Goal: Task Accomplishment & Management: Complete application form

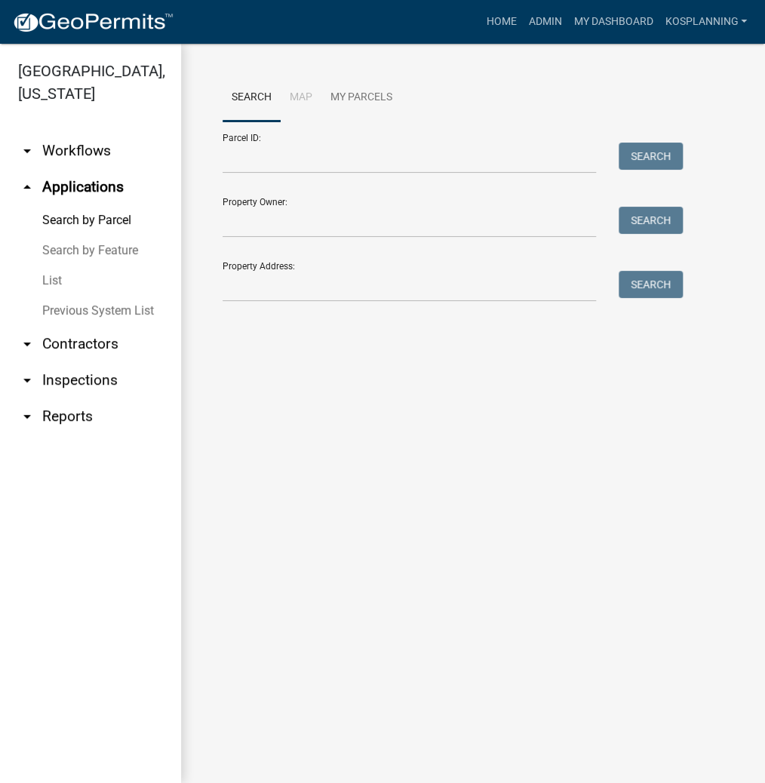
click at [357, 39] on nav "Toggle drawer menu more_horiz Home Admin My Dashboard kosplanning Admin Account…" at bounding box center [382, 22] width 765 height 44
click at [250, 160] on input "Parcel ID:" at bounding box center [408, 158] width 373 height 31
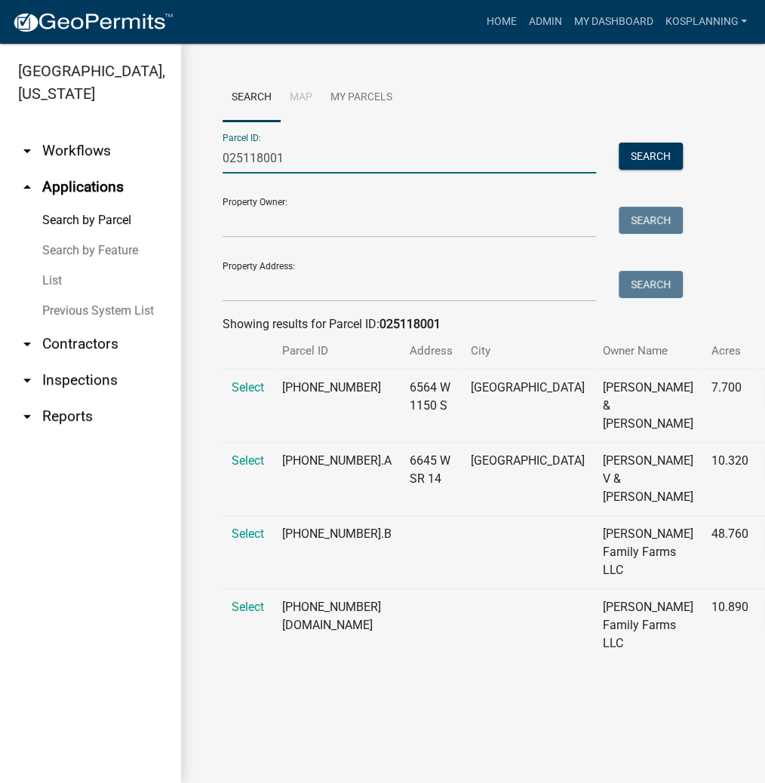
type input "025118001"
click at [265, 408] on td "Select" at bounding box center [247, 406] width 51 height 73
click at [261, 394] on span "Select" at bounding box center [248, 387] width 32 height 14
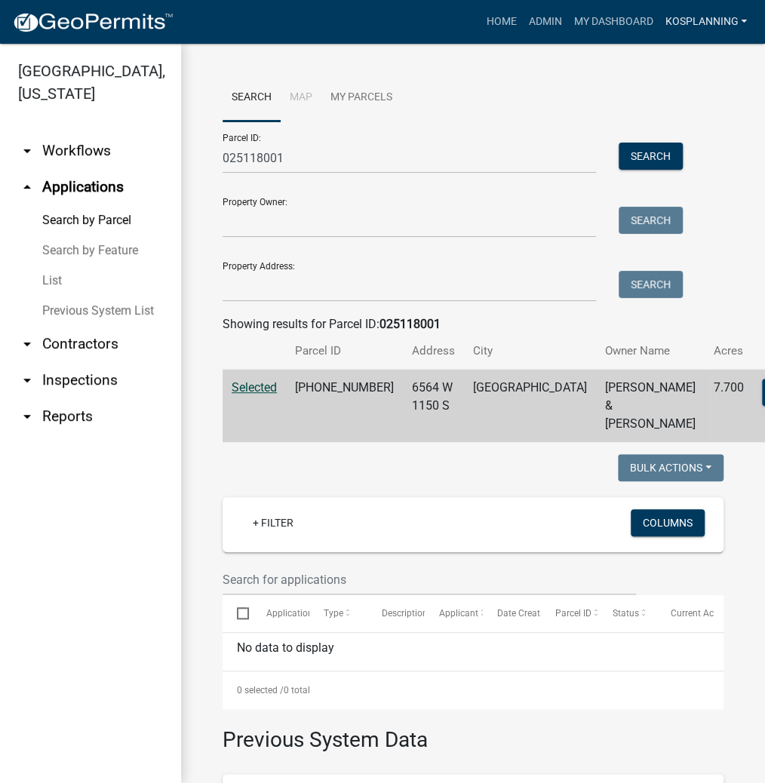
click at [697, 17] on link "kosplanning" at bounding box center [705, 22] width 94 height 29
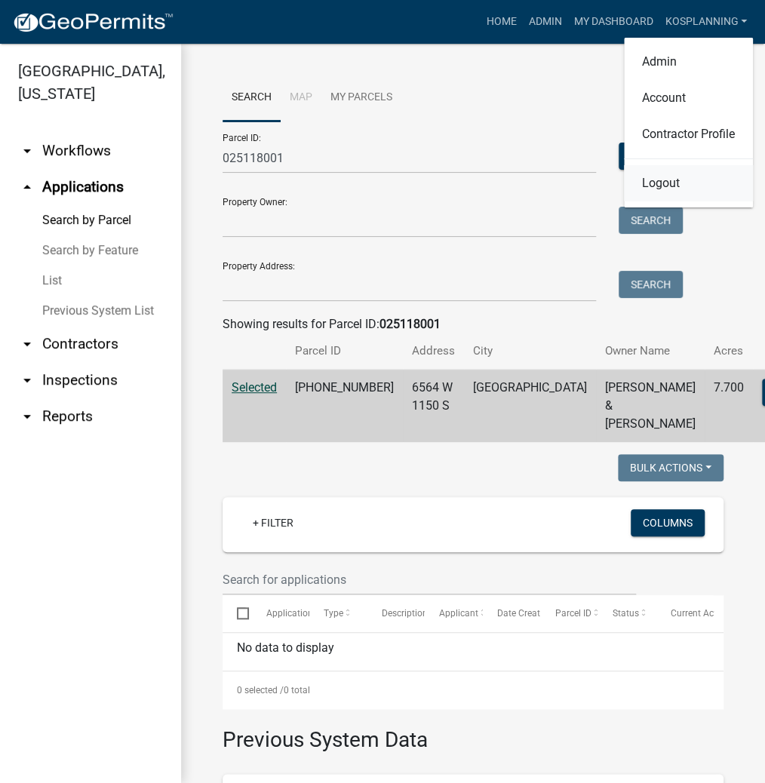
click at [666, 176] on link "Logout" at bounding box center [688, 183] width 129 height 36
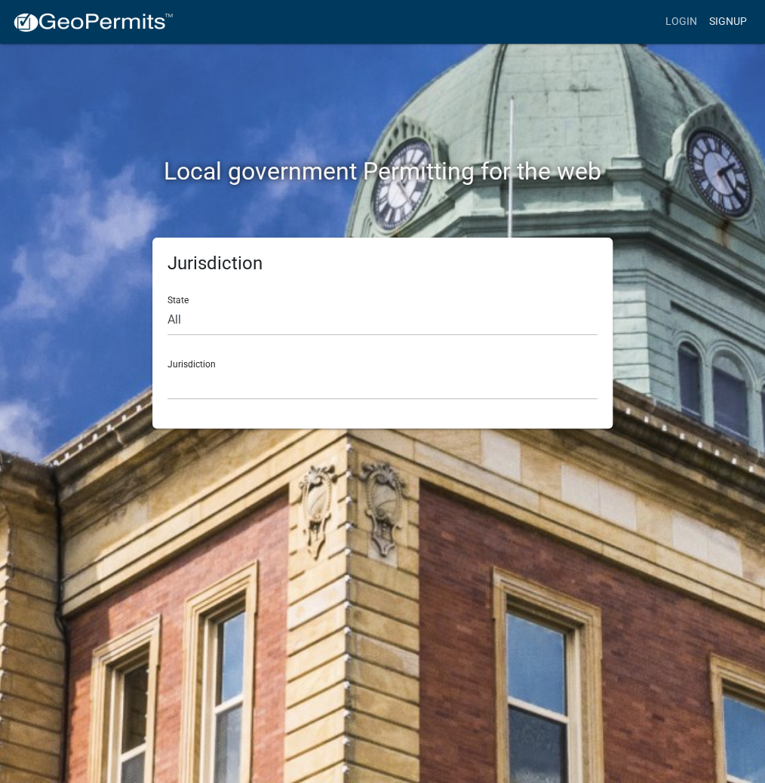
click at [723, 18] on link "Signup" at bounding box center [728, 22] width 50 height 29
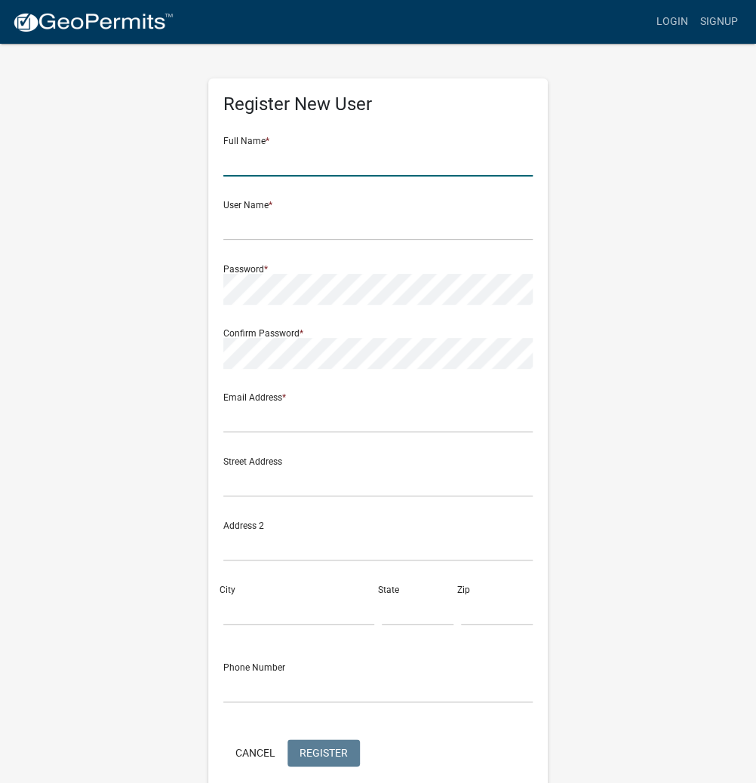
click at [257, 162] on input "text" at bounding box center [377, 161] width 309 height 31
type input "KATIE PAULSGROVE"
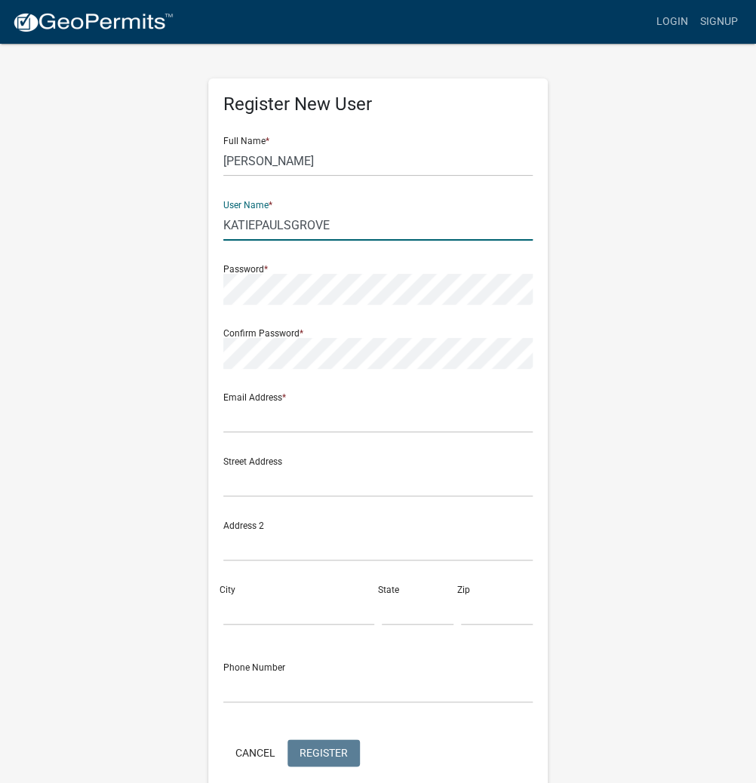
drag, startPoint x: 335, startPoint y: 226, endPoint x: 254, endPoint y: 235, distance: 81.2
click at [195, 237] on div "Register New User Full Name * KATIE PAULSGROVE User Name * KATIEPAULSGROVE Pass…" at bounding box center [378, 445] width 724 height 807
type input "KATIEPAULSGROVE"
click at [247, 423] on input "text" at bounding box center [377, 417] width 309 height 31
type input "areaplan@kosciusko.in.gov"
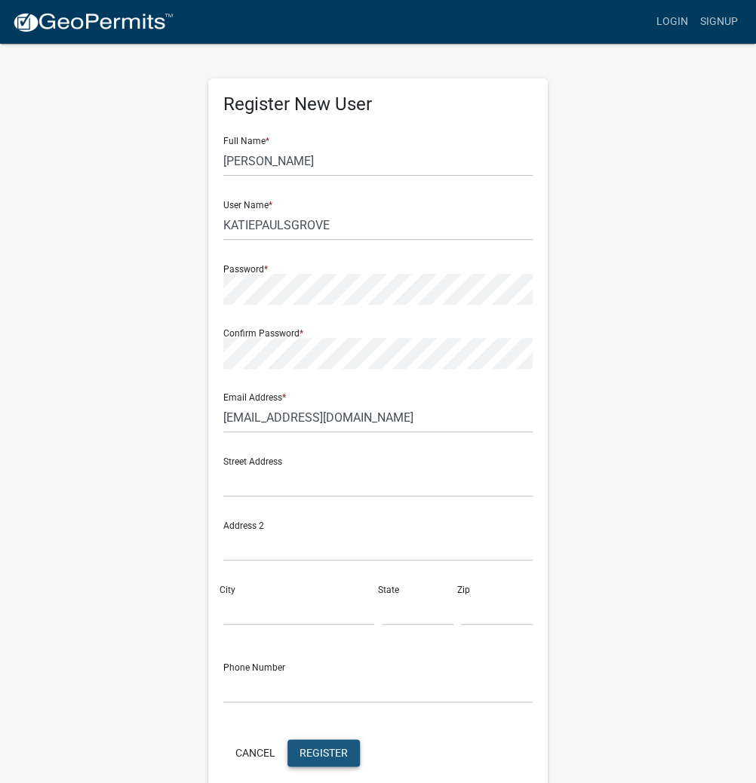
click at [336, 757] on span "Register" at bounding box center [323, 752] width 48 height 12
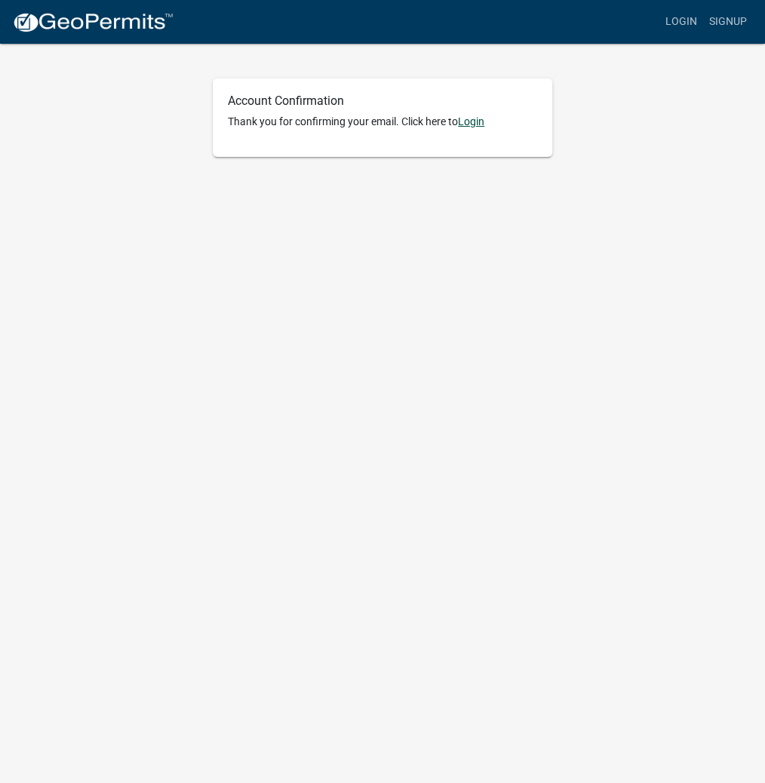
click at [476, 121] on link "Login" at bounding box center [471, 121] width 26 height 12
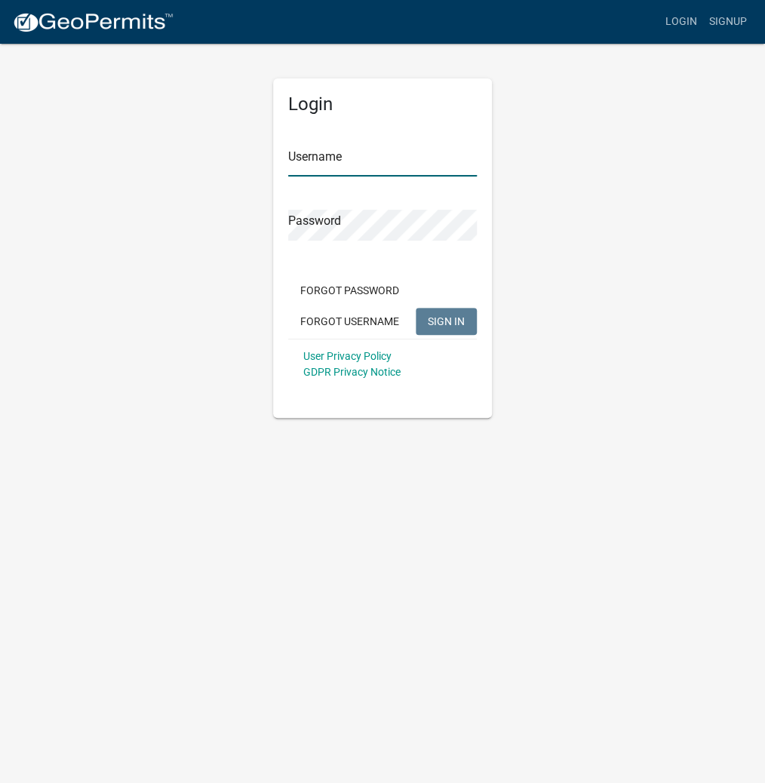
click at [345, 156] on input "Username" at bounding box center [382, 161] width 189 height 31
paste input "KATIEPAULSGROVE"
type input "KATIEPAULSGROVE"
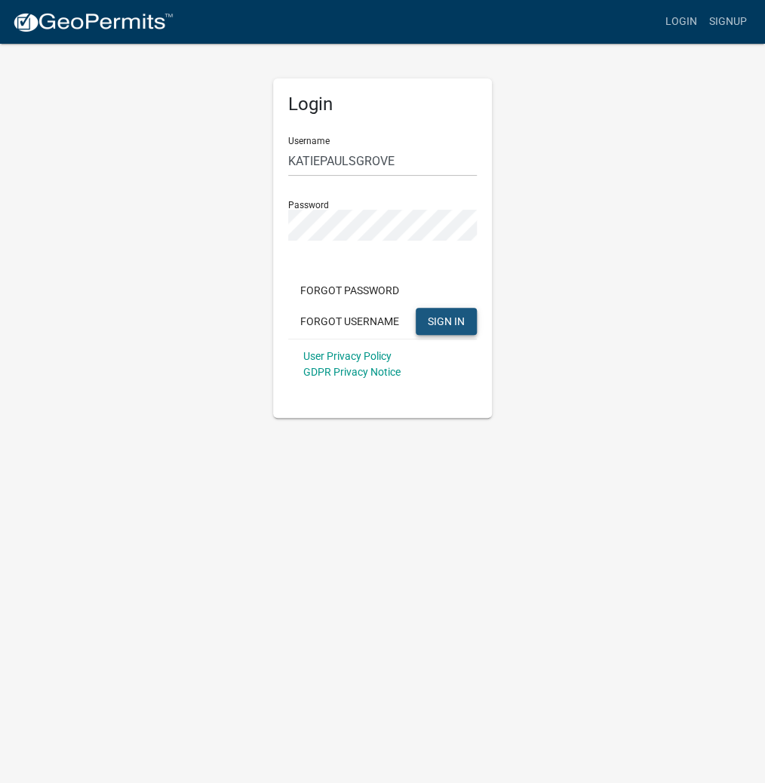
click at [437, 314] on span "SIGN IN" at bounding box center [446, 320] width 37 height 12
